Goal: Task Accomplishment & Management: Use online tool/utility

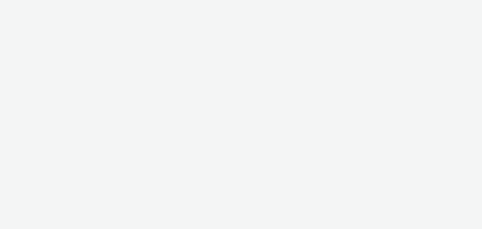
select select "b626f941-834b-427f-b453-0a2b95f57350"
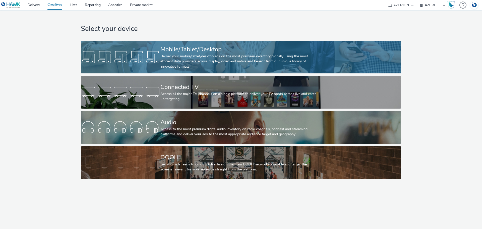
click at [215, 51] on div "Mobile/Tablet/Desktop" at bounding box center [239, 49] width 159 height 9
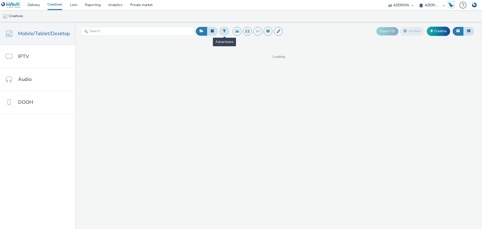
click at [223, 30] on icon at bounding box center [224, 31] width 3 height 4
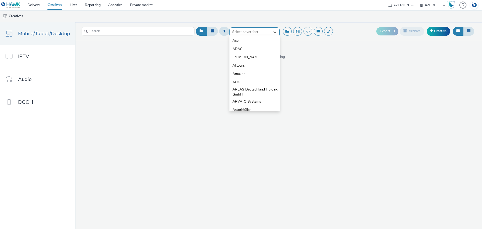
click at [252, 30] on div at bounding box center [249, 32] width 35 height 6
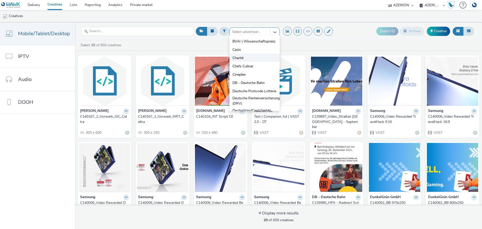
scroll to position [231, 0]
click at [252, 72] on span "DB - Deutsche Bahn" at bounding box center [248, 74] width 32 height 5
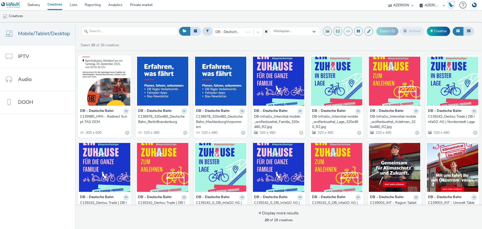
click at [129, 112] on button at bounding box center [126, 111] width 6 height 6
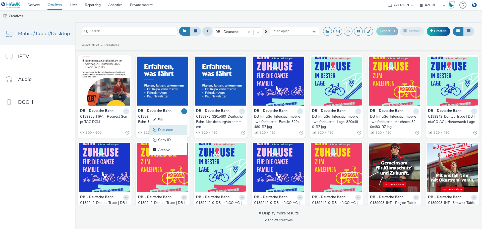
click at [168, 130] on link "Duplicate" at bounding box center [168, 130] width 38 height 10
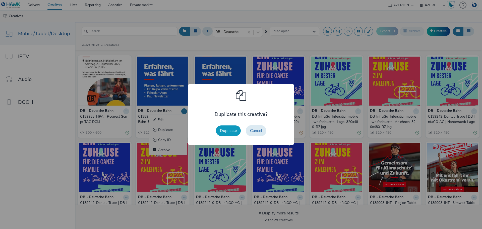
click at [222, 131] on button "Duplicate" at bounding box center [228, 130] width 25 height 11
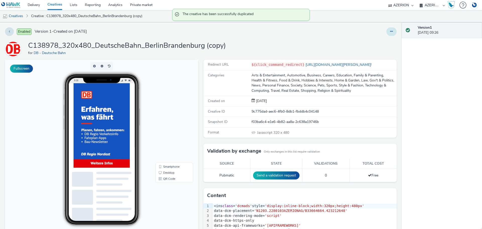
click at [386, 31] on button at bounding box center [391, 31] width 10 height 9
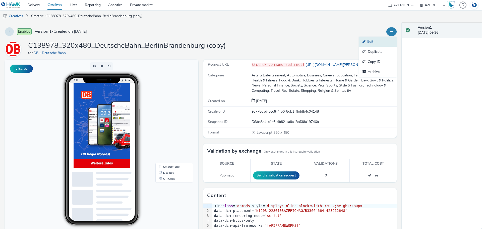
click at [375, 42] on link "Edit" at bounding box center [378, 42] width 38 height 10
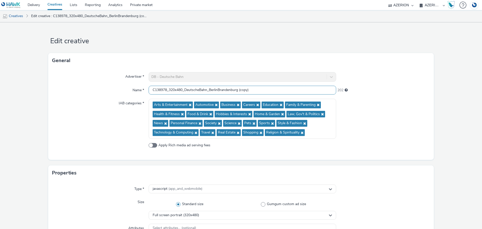
drag, startPoint x: 176, startPoint y: 90, endPoint x: 169, endPoint y: 90, distance: 7.5
click at [176, 90] on input "C138978_320x480_DeutscheBahn_BerlinBrandenburg (copy)" at bounding box center [242, 90] width 187 height 9
click at [167, 90] on input "C138978_320x480_DeutscheBahn_BerlinBrandenburg (copy)" at bounding box center [242, 90] width 187 height 9
drag, startPoint x: 244, startPoint y: 89, endPoint x: 276, endPoint y: 89, distance: 31.6
click at [269, 89] on input "C138978_2_320x480_DeutscheBahn_BerlinBrandenburg (copy)" at bounding box center [242, 90] width 187 height 9
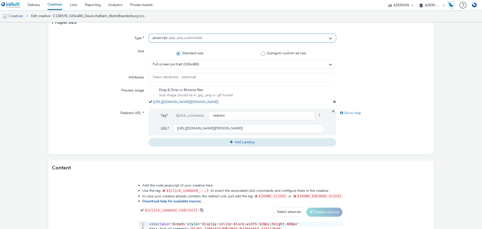
scroll to position [1, 0]
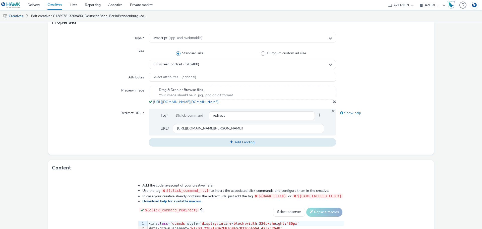
type input "C138978_2_320x480_DeutscheBahn_BerlinBrandenburg"
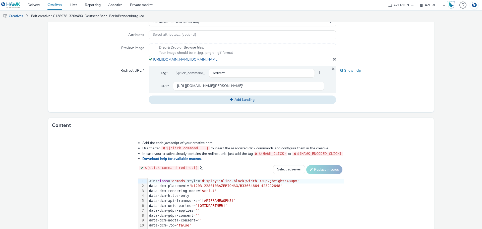
scroll to position [256, 0]
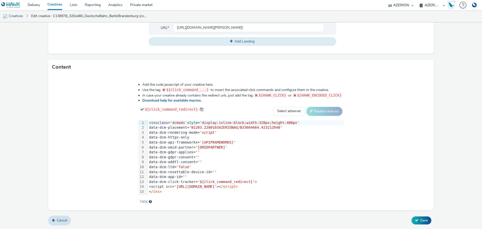
click at [174, 188] on div "<script src= '[URL][DOMAIN_NAME]' >< /script>" at bounding box center [245, 186] width 196 height 5
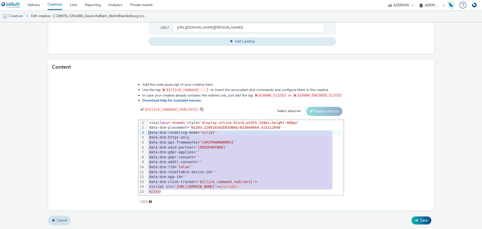
scroll to position [0, 0]
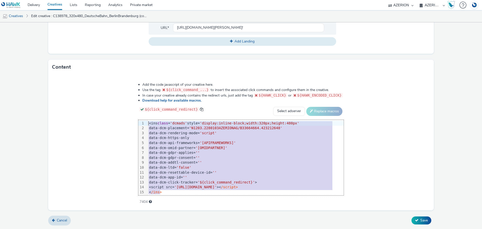
drag, startPoint x: 170, startPoint y: 192, endPoint x: 124, endPoint y: 96, distance: 106.0
click at [124, 96] on div "Add the code javascript of your creative here. Use the tag ${click_command_...}…" at bounding box center [240, 140] width 241 height 123
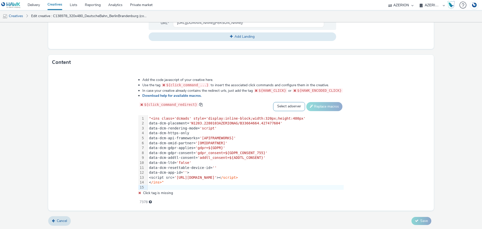
click at [284, 110] on select "Select adserver Sizmek DCM Adform Sting" at bounding box center [289, 106] width 32 height 9
select select "dcm"
click at [273, 106] on select "Select adserver Sizmek DCM Adform Sting" at bounding box center [289, 106] width 32 height 9
click at [314, 108] on button "Replace macros" at bounding box center [324, 106] width 36 height 9
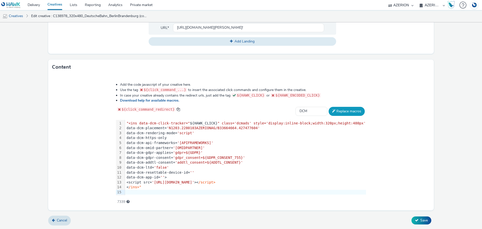
click at [328, 109] on button "Replace macros" at bounding box center [346, 111] width 36 height 9
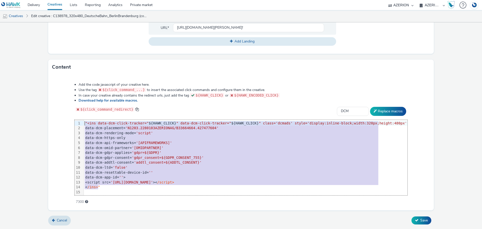
drag, startPoint x: 117, startPoint y: 188, endPoint x: 63, endPoint y: 96, distance: 106.5
click at [63, 96] on div "Add the code javascript of your creative here. Use the tag ${click_command_...}…" at bounding box center [240, 142] width 385 height 135
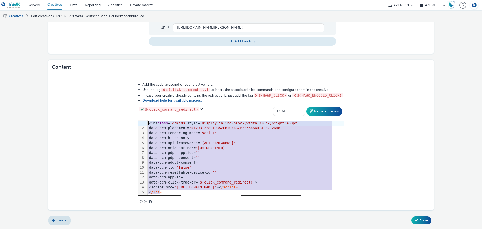
click at [240, 183] on span "'${click_command_redirect}'" at bounding box center [225, 182] width 57 height 4
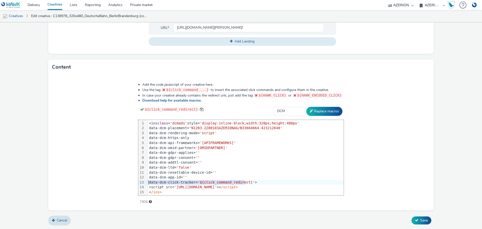
drag, startPoint x: 247, startPoint y: 181, endPoint x: 144, endPoint y: 182, distance: 102.3
click at [144, 182] on div "99 1 2 3 4 5 6 7 8 9 10 11 12 13 14 15 › <ins class = 'dcmads' style= 'display:…" at bounding box center [240, 157] width 205 height 75
copy div "data-dcm-click-tracker= '${click_command_redirect}'"
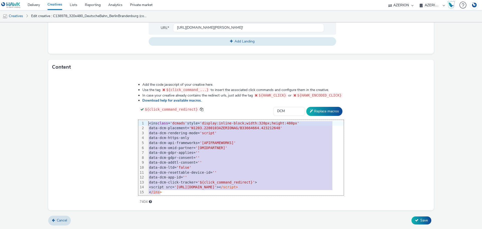
drag, startPoint x: 171, startPoint y: 192, endPoint x: 102, endPoint y: 109, distance: 108.1
click at [102, 109] on div "Add the code javascript of your creative here. Use the tag ${click_command_...}…" at bounding box center [240, 142] width 385 height 135
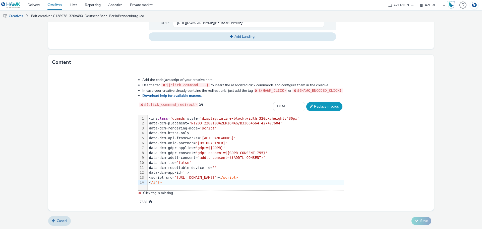
click at [324, 109] on button "Replace macros" at bounding box center [324, 106] width 36 height 9
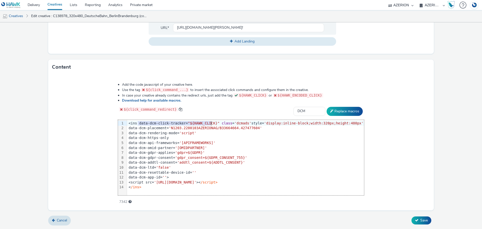
drag, startPoint x: 146, startPoint y: 124, endPoint x: 218, endPoint y: 124, distance: 72.0
click at [218, 124] on div "<ins data-dcm-click-tracker= "${HAWK_CLICK}" class = 'dcmads' style= 'display:i…" at bounding box center [245, 123] width 237 height 5
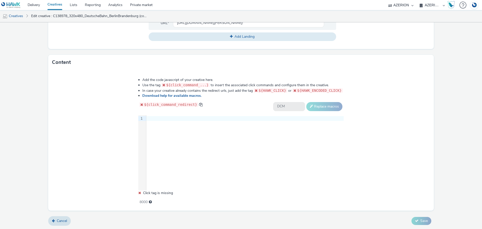
click at [211, 143] on div "9 1 ›" at bounding box center [240, 152] width 205 height 75
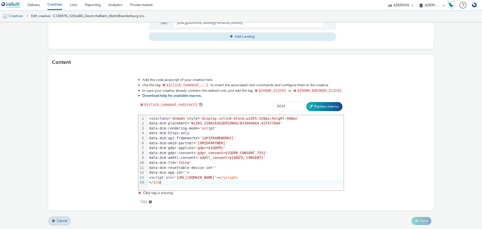
click at [193, 175] on div "data-dcm-app-id= '' >" at bounding box center [245, 172] width 196 height 5
click at [161, 180] on div ">" at bounding box center [245, 177] width 196 height 5
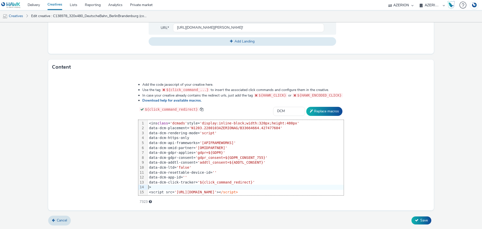
click at [161, 185] on div ">" at bounding box center [245, 186] width 196 height 5
click at [162, 182] on div "data-dcm-click-tracker= '${click_command_redirect}'" at bounding box center [245, 182] width 196 height 5
click at [150, 188] on div ">" at bounding box center [245, 186] width 196 height 5
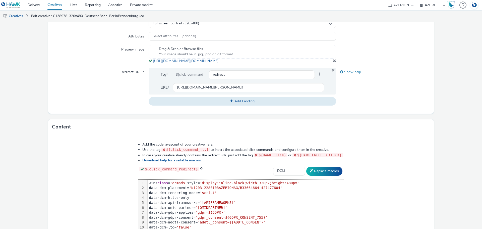
scroll to position [181, 0]
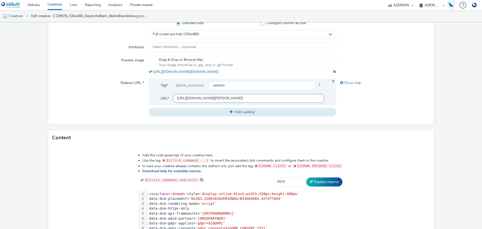
click at [220, 103] on input "[URL][DOMAIN_NAME][PERSON_NAME]!" at bounding box center [248, 98] width 151 height 9
paste input "-78162033-11000&dclid=&gad_source=7&et_uk=e7b8d72e5c684a999ece81095138349d"
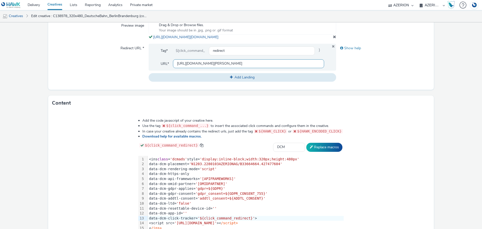
scroll to position [256, 0]
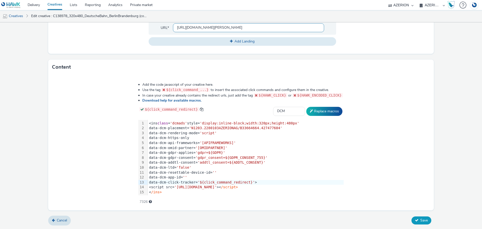
type input "[URL][DOMAIN_NAME][PERSON_NAME]"
click at [411, 216] on button "Save" at bounding box center [421, 220] width 20 height 8
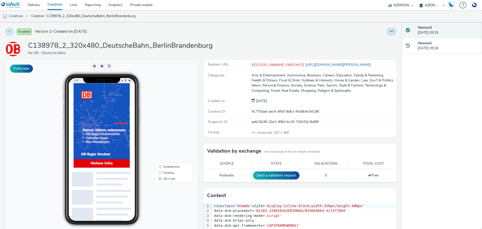
click at [9, 31] on icon at bounding box center [9, 32] width 1 height 4
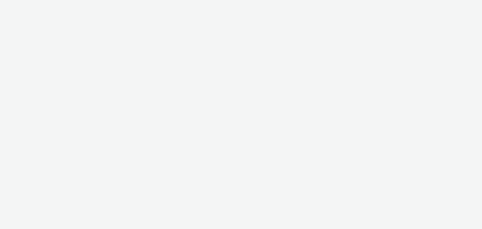
select select "b626f941-834b-427f-b453-0a2b95f57350"
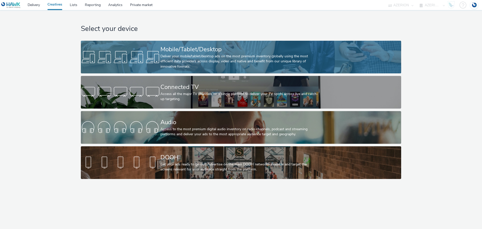
click at [221, 52] on div "Mobile/Tablet/Desktop" at bounding box center [239, 49] width 159 height 9
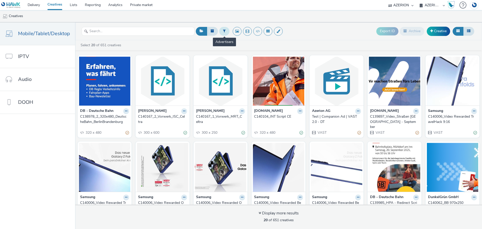
click at [223, 27] on button at bounding box center [224, 31] width 10 height 9
click at [273, 32] on icon at bounding box center [274, 32] width 3 height 2
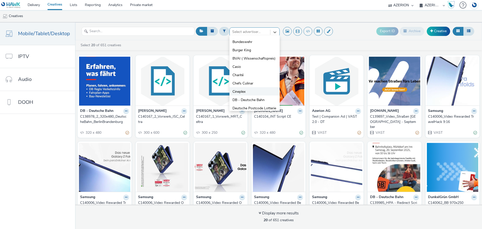
scroll to position [256, 0]
click at [249, 49] on span "DB - Deutsche Bahn" at bounding box center [248, 49] width 32 height 5
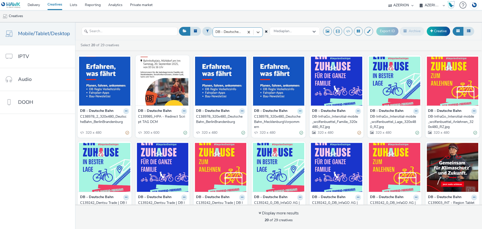
click at [129, 111] on button at bounding box center [126, 111] width 6 height 6
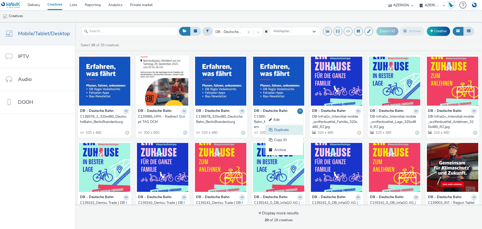
click at [287, 128] on link "Duplicate" at bounding box center [284, 130] width 38 height 10
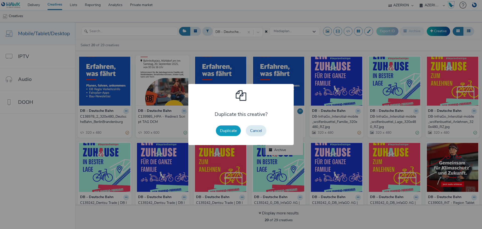
click at [225, 128] on button "Duplicate" at bounding box center [228, 130] width 25 height 11
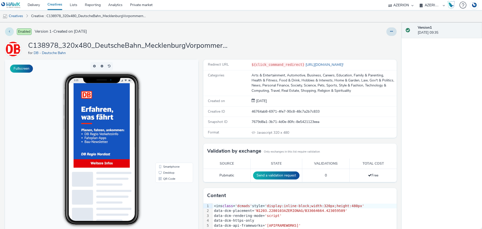
click at [12, 28] on button at bounding box center [9, 31] width 9 height 9
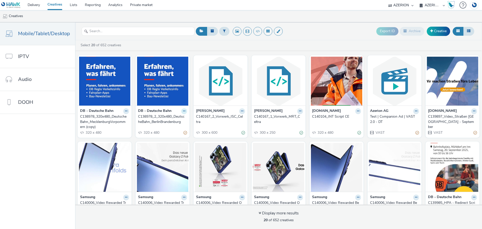
click at [129, 111] on button at bounding box center [126, 111] width 6 height 6
click at [164, 119] on link "Edit" at bounding box center [168, 120] width 38 height 10
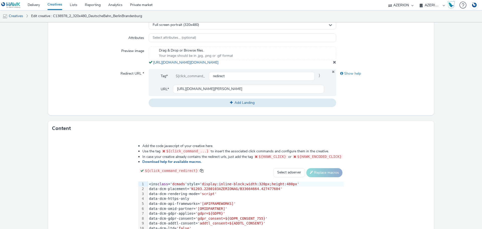
scroll to position [256, 0]
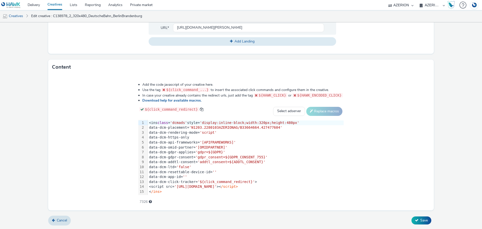
click at [213, 167] on div "data-dcm-ltd= 'false'" at bounding box center [245, 166] width 196 height 5
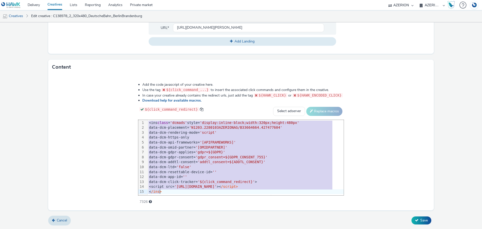
copy div "<ins class = 'dcmads' style= 'display:inline-block;width:320px;height:480px' da…"
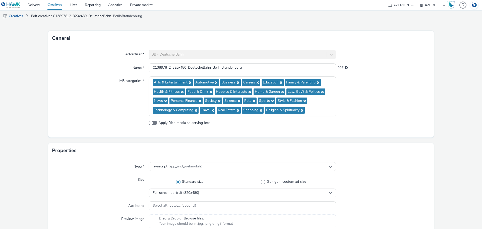
scroll to position [0, 0]
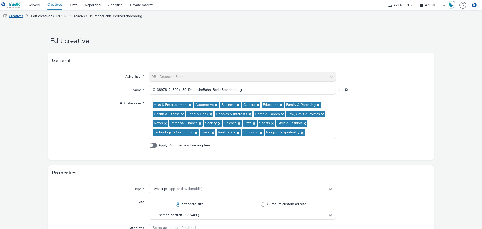
click at [20, 16] on link "Creatives" at bounding box center [13, 16] width 26 height 12
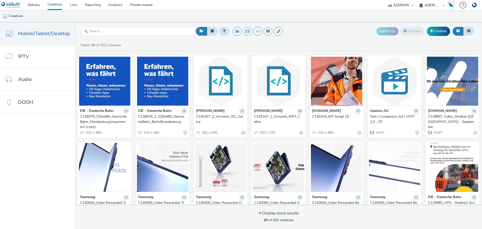
click at [123, 112] on button at bounding box center [126, 111] width 6 height 6
click at [104, 122] on link "Edit" at bounding box center [110, 120] width 38 height 10
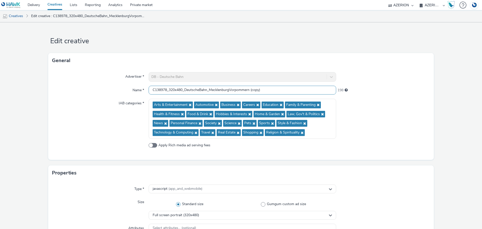
drag, startPoint x: 155, startPoint y: 90, endPoint x: 166, endPoint y: 89, distance: 10.8
click at [166, 89] on input "C138978_320x480_DeutscheBahn_MecklenburgVorpommern (copy)" at bounding box center [242, 90] width 187 height 9
drag, startPoint x: 253, startPoint y: 88, endPoint x: 283, endPoint y: 88, distance: 29.6
click at [283, 88] on input "C140165_0_320x480_DeutscheBahn_MecklenburgVorpommern (copy)" at bounding box center [242, 90] width 187 height 9
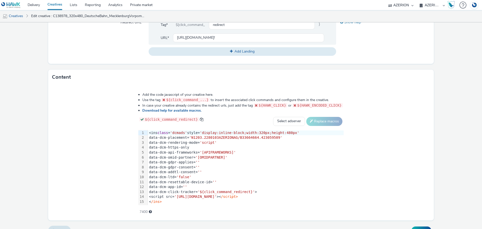
scroll to position [256, 0]
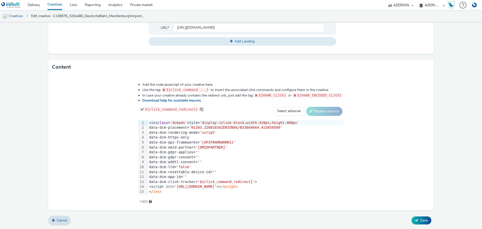
type input "C140165_0_320x480_DeutscheBahn_MecklenburgVorpommern"
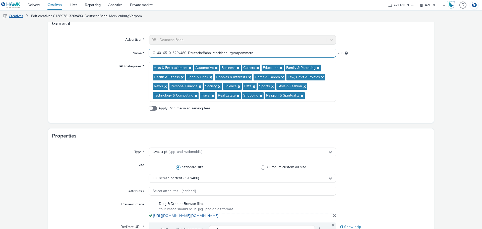
scroll to position [30, 0]
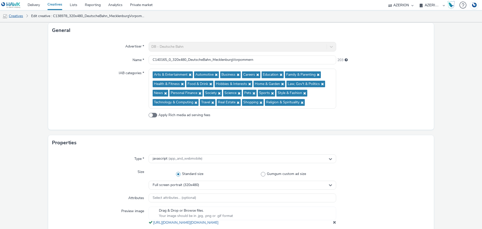
click at [19, 18] on link "Creatives" at bounding box center [13, 16] width 26 height 12
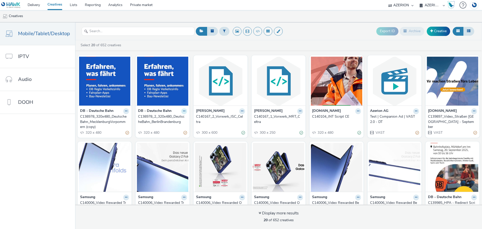
click at [127, 111] on icon at bounding box center [126, 110] width 2 height 3
click at [170, 123] on link "Edit" at bounding box center [168, 120] width 38 height 10
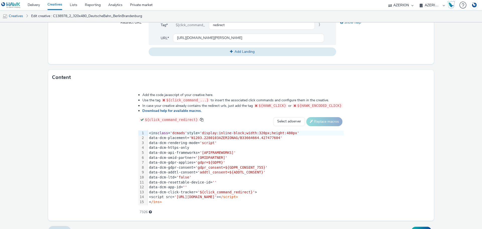
scroll to position [256, 0]
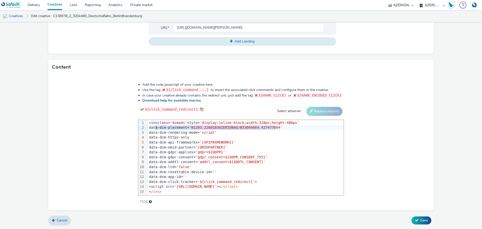
drag, startPoint x: 277, startPoint y: 127, endPoint x: 157, endPoint y: 127, distance: 120.2
click at [157, 127] on div "data-dcm-placement= 'N1203.2280103AZERIONAG/B33664664.427477604'" at bounding box center [245, 127] width 196 height 5
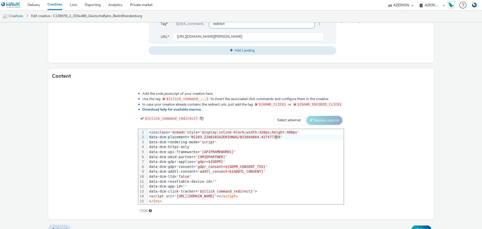
scroll to position [231, 0]
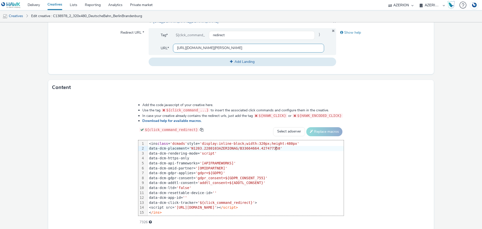
click at [233, 50] on input "[URL][DOMAIN_NAME][PERSON_NAME]" at bounding box center [248, 48] width 151 height 9
paste input "1"
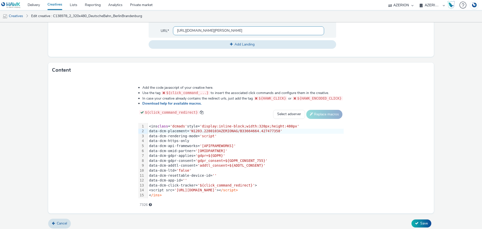
scroll to position [256, 0]
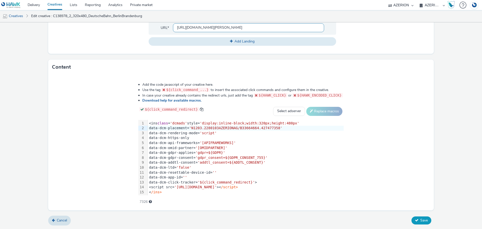
type input "https://www.dbregio-berlin-brandenburg.de/db-regio-no/Fahren/Baustellen-und-Sto…"
click at [420, 221] on span "Save" at bounding box center [424, 219] width 8 height 5
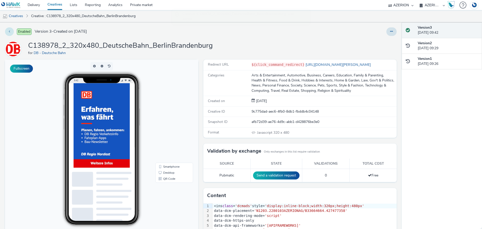
click at [7, 33] on button at bounding box center [9, 31] width 9 height 9
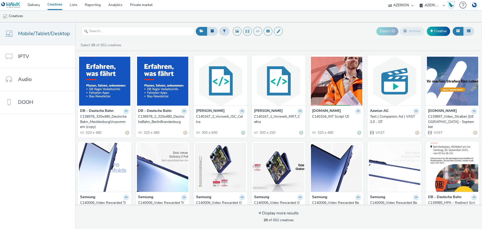
click at [125, 111] on icon at bounding box center [126, 110] width 2 height 3
click at [105, 119] on link "Edit" at bounding box center [110, 120] width 38 height 10
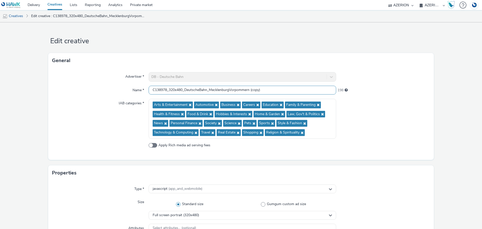
click at [169, 91] on input "C138978_320x480_DeutscheBahn_MecklenburgVorpommern (copy)" at bounding box center [242, 90] width 187 height 9
drag, startPoint x: 157, startPoint y: 90, endPoint x: 131, endPoint y: 89, distance: 25.6
click at [131, 89] on div "Name * C138978_320x480_DeutscheBahn_MecklenburgVorpommern (copy) 198" at bounding box center [240, 90] width 377 height 9
drag, startPoint x: 253, startPoint y: 87, endPoint x: 276, endPoint y: 90, distance: 22.7
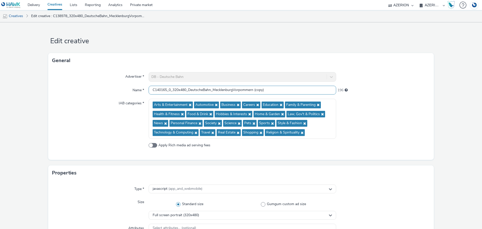
click at [276, 90] on input "C140165_0_320x480_DeutscheBahn_MecklenburgVorpommern (copy)" at bounding box center [242, 90] width 187 height 9
click at [263, 89] on input "C140165_0_320x480_DeutscheBahn_MecklenburgVorpommern (copy)" at bounding box center [242, 90] width 187 height 9
click at [258, 90] on input "C140165_0_320x480_DeutscheBahn_MecklenburgVorpommern (copy)" at bounding box center [242, 90] width 187 height 9
drag, startPoint x: 254, startPoint y: 89, endPoint x: 273, endPoint y: 89, distance: 19.8
click at [273, 89] on input "C140165_0_320x480_DeutscheBahn_MecklenburgVorpommern (copy)" at bounding box center [242, 90] width 187 height 9
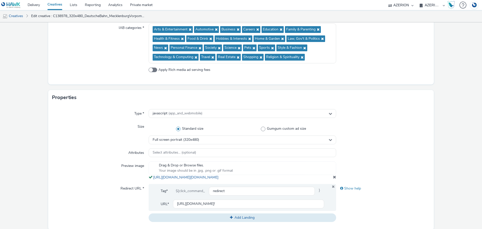
scroll to position [125, 0]
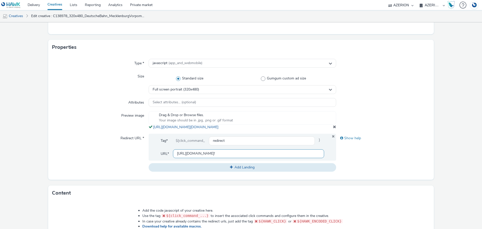
type input "C140165_0_320x480_DeutscheBahn_MecklenburgVorpommern"
click at [229, 158] on input "https://www.dbregio-mecklenburg-vorpommern.de/db-regio-mv/fahren/baustellen-und…" at bounding box center [248, 153] width 151 height 9
paste input "berlin-brandenburg.de/db-regio-no/Fahren/Baustellen-und-Stoerungen/verkehrsinfo…"
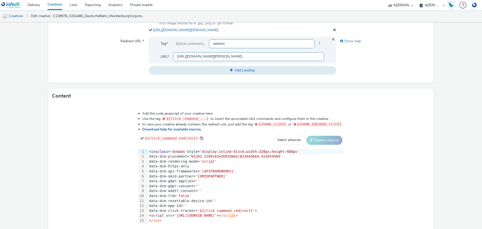
scroll to position [251, 0]
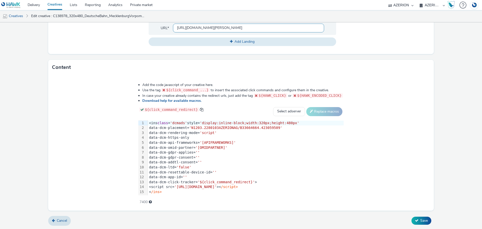
type input "https://www.dbregio-berlin-brandenburg.de/db-regio-no/Fahren/Baustellen-und-Sto…"
drag, startPoint x: 158, startPoint y: 133, endPoint x: 279, endPoint y: 131, distance: 120.9
click at [279, 130] on div "data-dcm-placement= 'N1203.2280103AZERIONAG/B33664664.423059509'" at bounding box center [245, 127] width 196 height 5
paste div
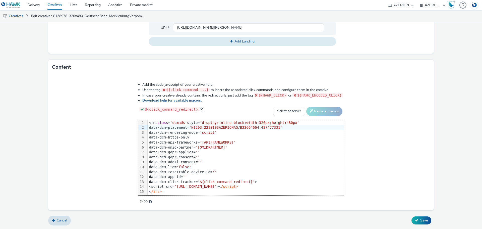
scroll to position [256, 0]
click at [422, 217] on button "Save" at bounding box center [421, 220] width 20 height 8
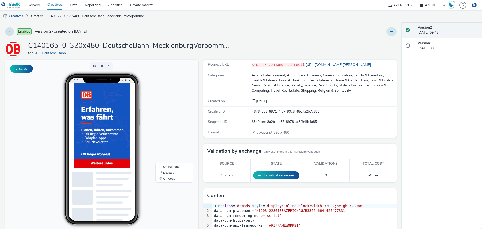
click at [386, 30] on button at bounding box center [391, 31] width 10 height 9
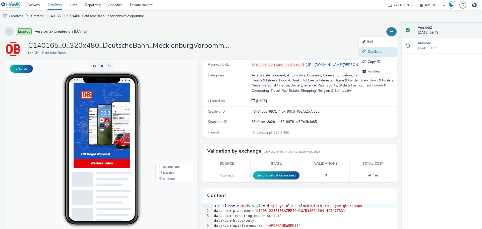
click at [378, 52] on link "Duplicate" at bounding box center [378, 52] width 38 height 10
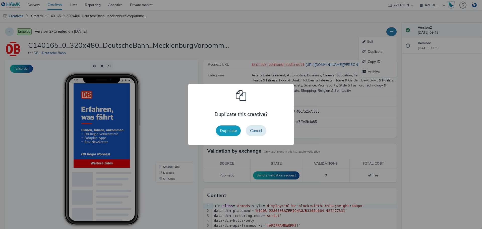
click at [235, 131] on button "Duplicate" at bounding box center [228, 130] width 25 height 11
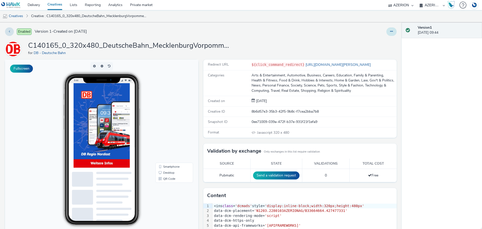
click at [390, 31] on button at bounding box center [391, 31] width 10 height 9
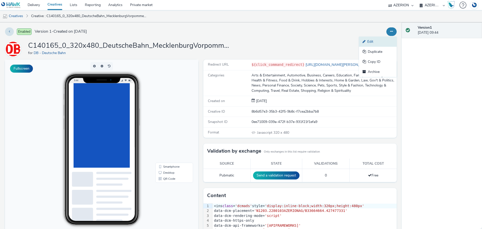
click at [375, 44] on link "Edit" at bounding box center [378, 42] width 38 height 10
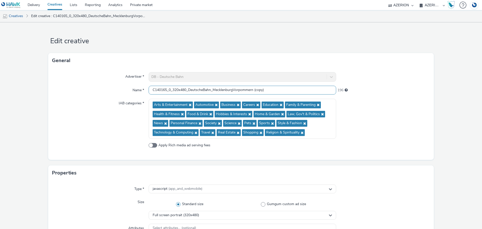
click at [168, 90] on input "C140165_0_320x480_DeutscheBahn_MecklenburgVorpommern (copy)" at bounding box center [242, 90] width 187 height 9
drag, startPoint x: 212, startPoint y: 89, endPoint x: 306, endPoint y: 95, distance: 93.5
click at [310, 95] on div "Advertiser * DB - Deutsche Bahn Name * C140165_1_320x480_DeutscheBahn_Mecklenbu…" at bounding box center [240, 114] width 385 height 92
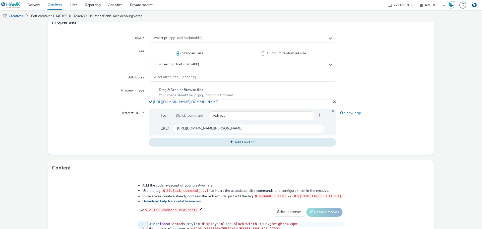
scroll to position [1, 0]
type input "C140165_1_320x480_DeutscheBahn_Sachsen&SachsenAnhalt"
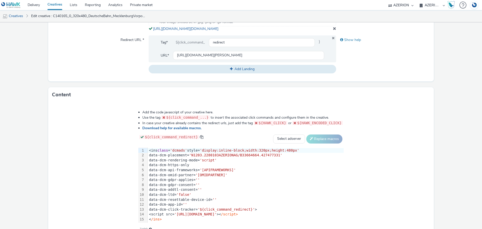
scroll to position [226, 0]
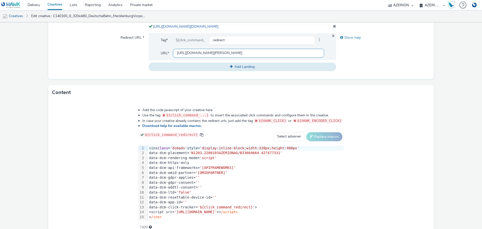
click at [213, 57] on input "https://www.dbregio-berlin-brandenburg.de/db-regio-no/Fahren/Baustellen-und-Sto…" at bounding box center [248, 53] width 151 height 9
paste input "3"
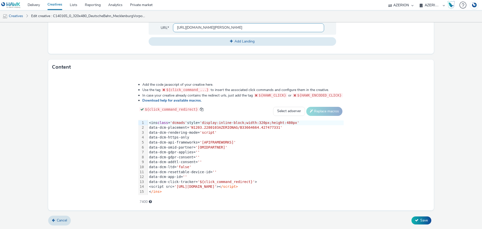
scroll to position [256, 0]
type input "[URL][DOMAIN_NAME][PERSON_NAME]"
drag, startPoint x: 158, startPoint y: 128, endPoint x: 280, endPoint y: 128, distance: 122.4
click at [280, 128] on div "data-dcm-placement= 'N1203.2280103AZERIONAG/B33664664.427477331'" at bounding box center [245, 127] width 196 height 5
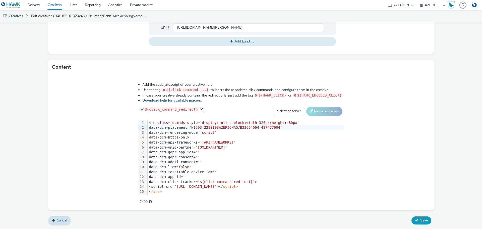
click at [421, 219] on span "Save" at bounding box center [424, 219] width 8 height 5
